Goal: Navigation & Orientation: Find specific page/section

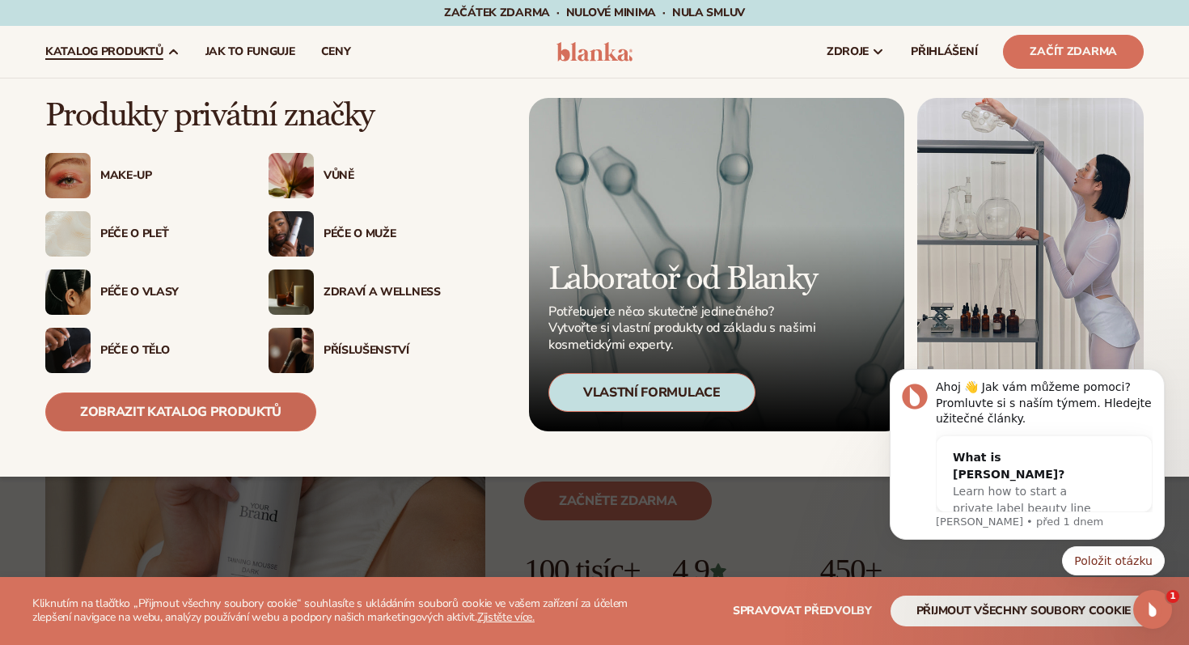
click at [159, 414] on font "Zobrazit katalog produktů" at bounding box center [180, 412] width 201 height 18
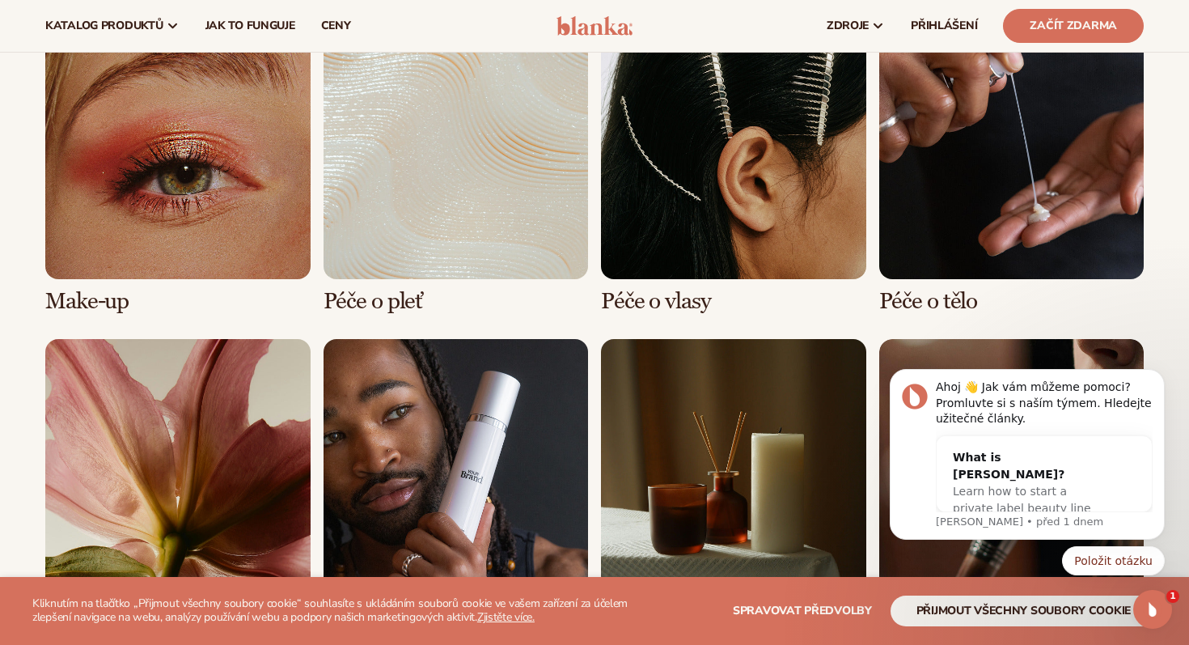
scroll to position [1192, 0]
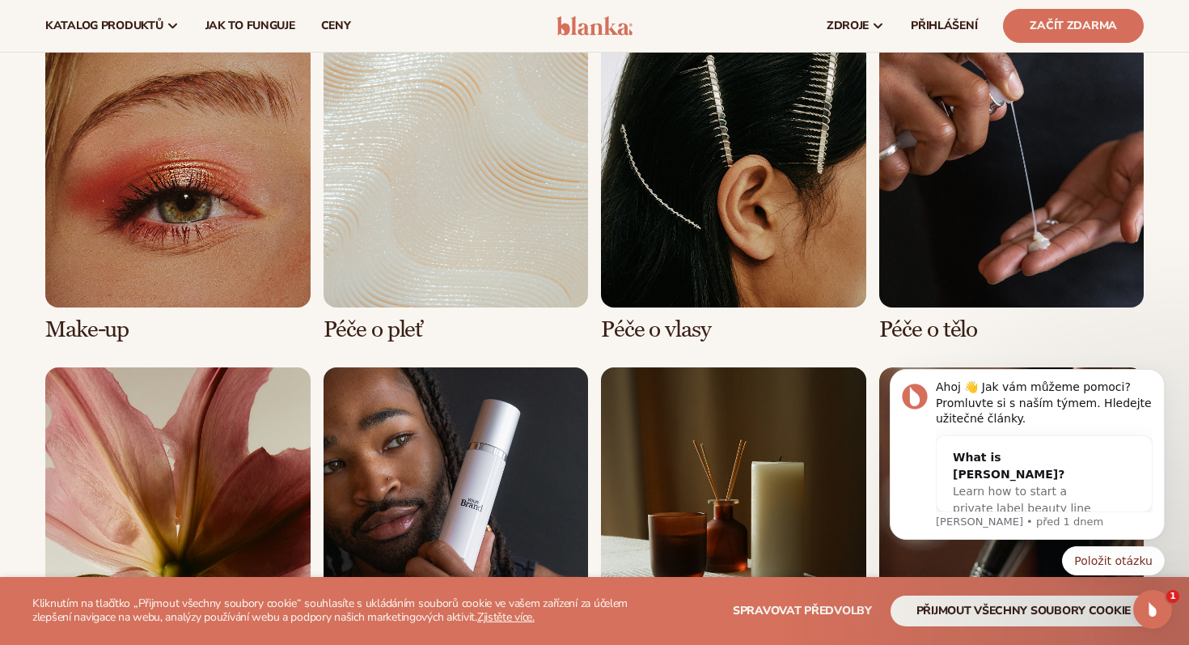
click at [1003, 155] on link "4 / 8" at bounding box center [1011, 191] width 265 height 299
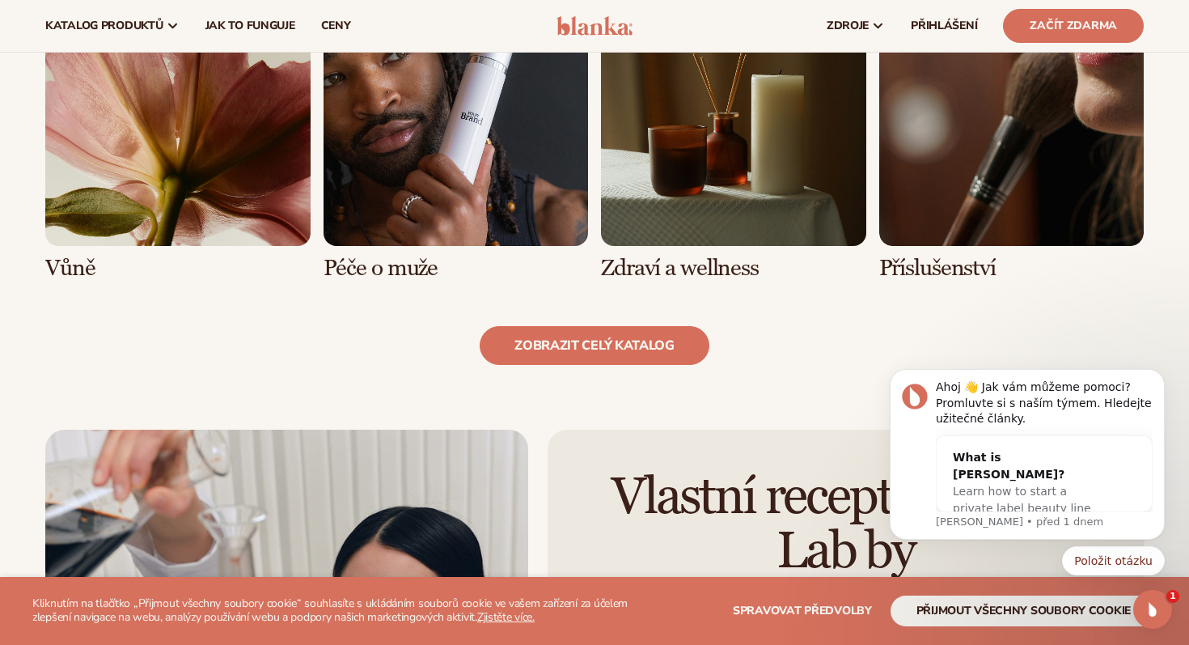
scroll to position [1407, 0]
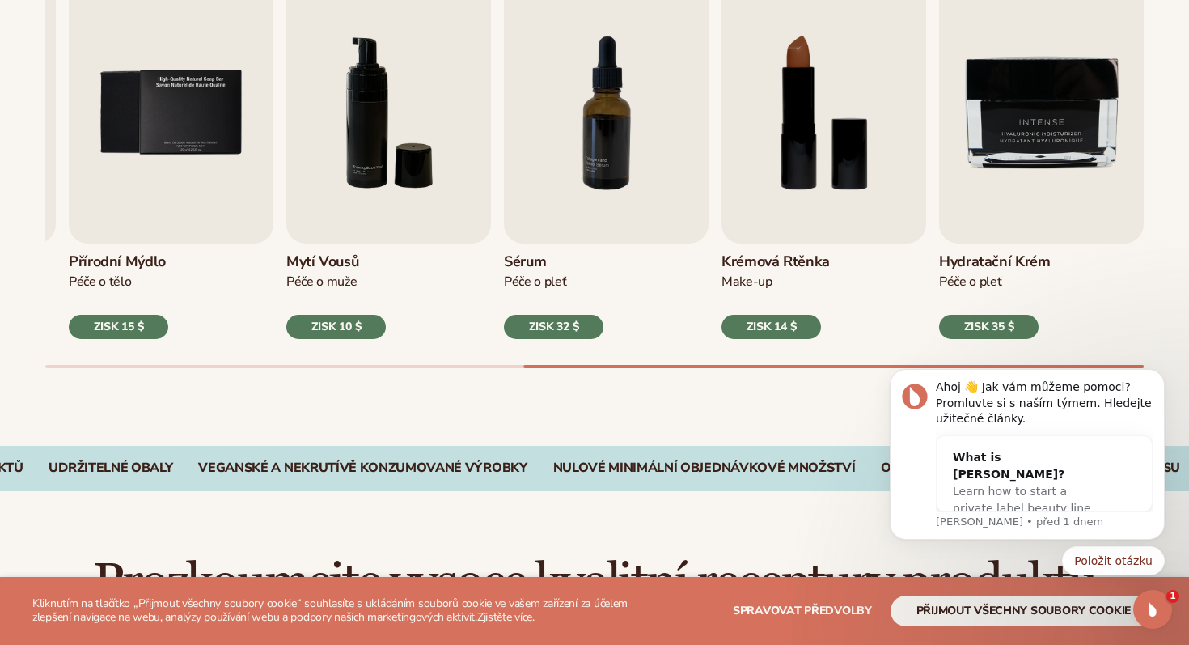
scroll to position [599, 0]
